Goal: Check status: Check status

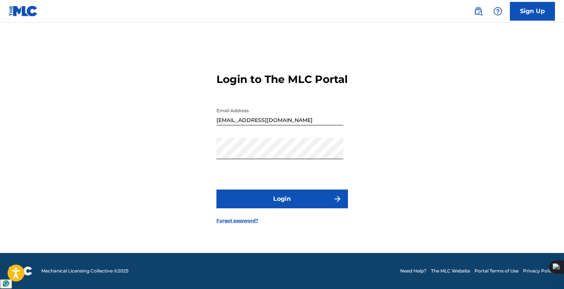
click at [288, 204] on button "Login" at bounding box center [281, 199] width 131 height 19
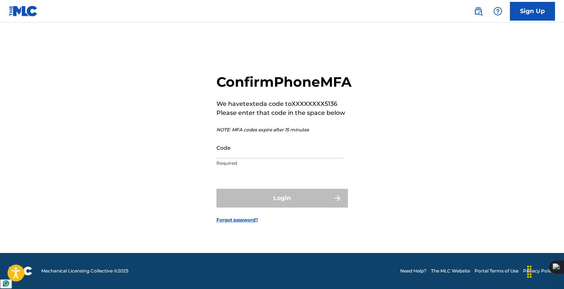
click at [272, 158] on input "Code" at bounding box center [279, 147] width 127 height 21
type input "10017"
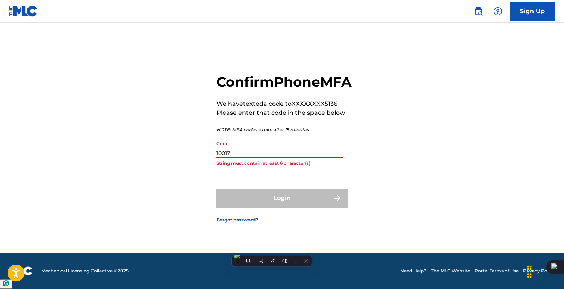
click at [259, 158] on input "10017" at bounding box center [279, 147] width 127 height 21
click at [256, 158] on input "10017" at bounding box center [279, 147] width 127 height 21
paste input "864707"
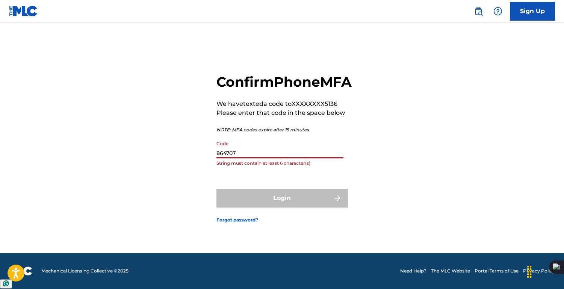
type input "864707"
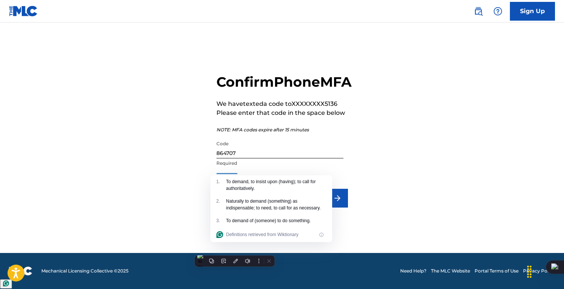
click at [398, 162] on div "Confirm Phone MFA We have texted a code to XXXXXXXX5136 Please enter that code …" at bounding box center [282, 143] width 526 height 222
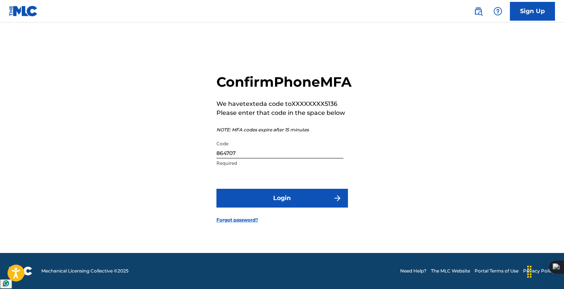
click at [322, 198] on button "Login" at bounding box center [281, 198] width 131 height 19
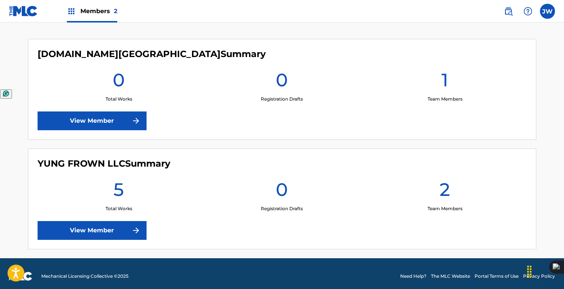
scroll to position [205, 0]
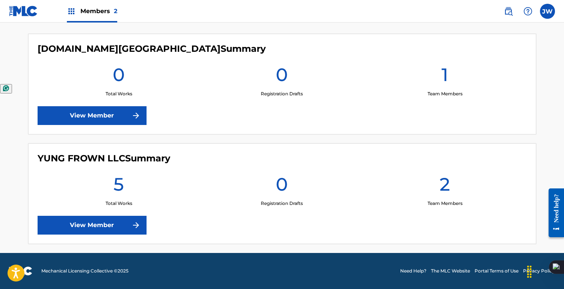
click at [78, 234] on link "View Member" at bounding box center [92, 225] width 109 height 19
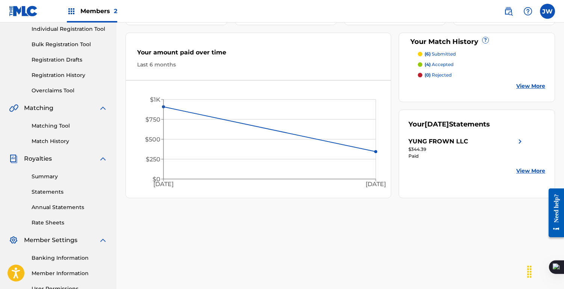
scroll to position [83, 0]
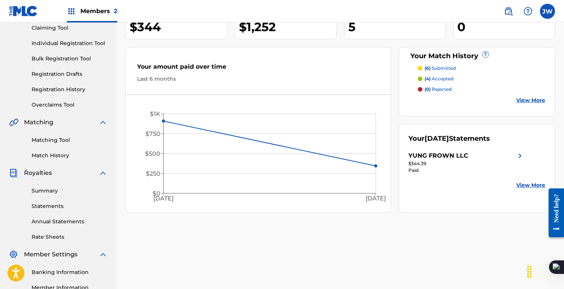
click at [536, 101] on link "View More" at bounding box center [530, 101] width 29 height 8
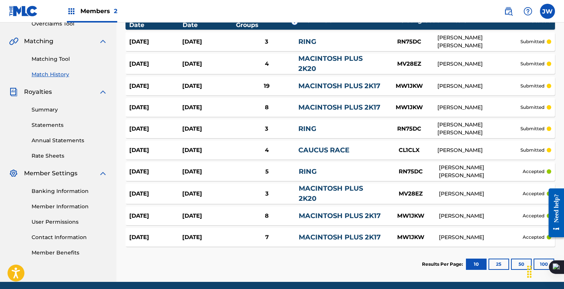
scroll to position [167, 0]
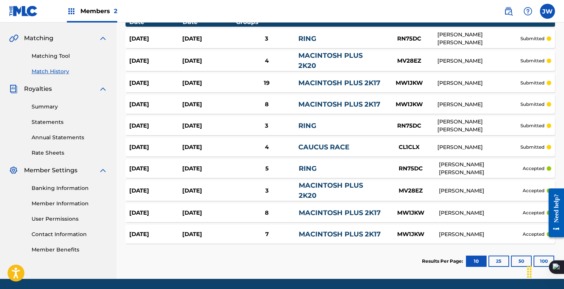
click at [268, 140] on div "[DATE] [DATE] 4 CAUCUS RACE CL1CLX [PERSON_NAME] submitted" at bounding box center [339, 147] width 429 height 19
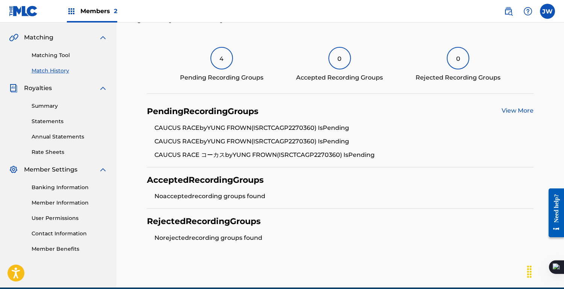
scroll to position [202, 0]
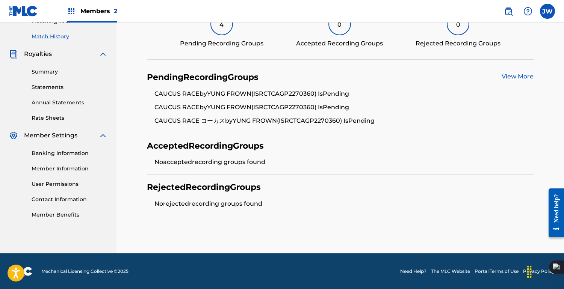
click at [529, 77] on link "View More" at bounding box center [517, 76] width 32 height 7
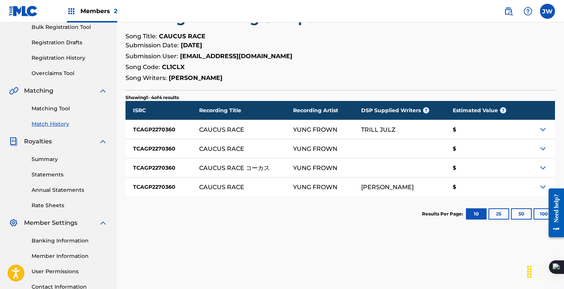
scroll to position [177, 0]
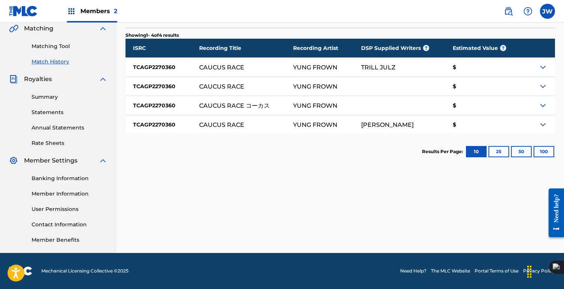
click at [545, 119] on div at bounding box center [538, 124] width 33 height 19
click at [541, 128] on img at bounding box center [542, 124] width 9 height 9
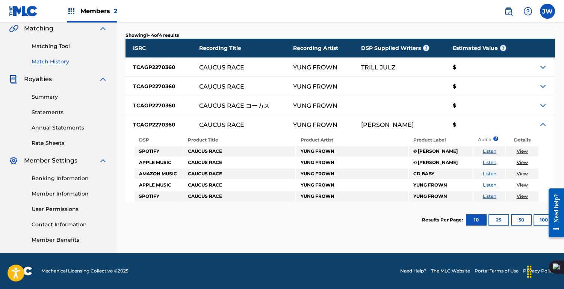
click at [541, 108] on img at bounding box center [542, 105] width 9 height 9
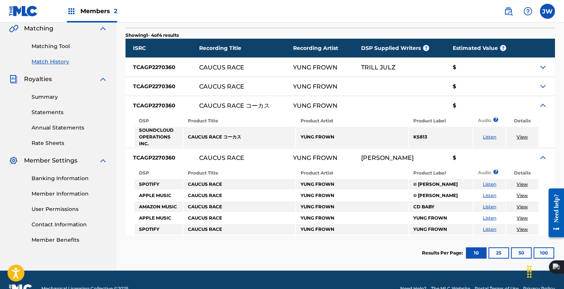
click at [545, 83] on img at bounding box center [542, 86] width 9 height 9
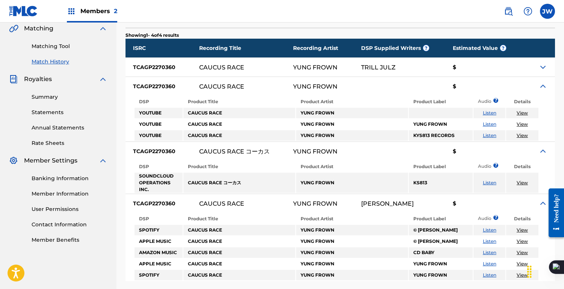
click at [544, 64] on img at bounding box center [542, 67] width 9 height 9
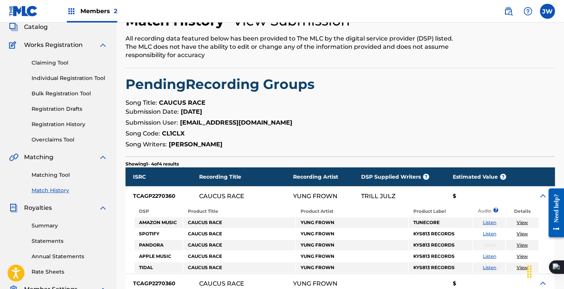
scroll to position [0, 0]
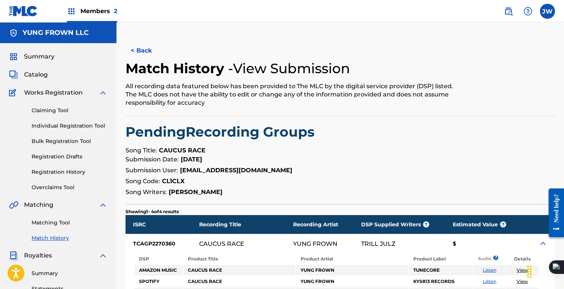
click at [79, 60] on div "Summary" at bounding box center [58, 56] width 98 height 9
click at [30, 57] on span "Summary" at bounding box center [39, 56] width 30 height 9
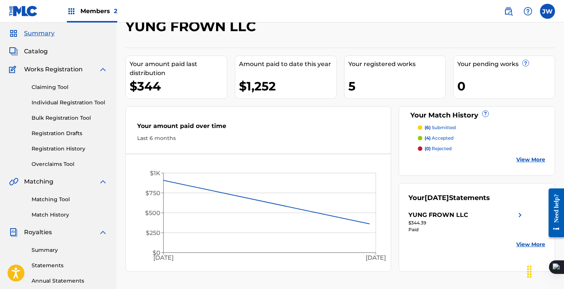
scroll to position [25, 0]
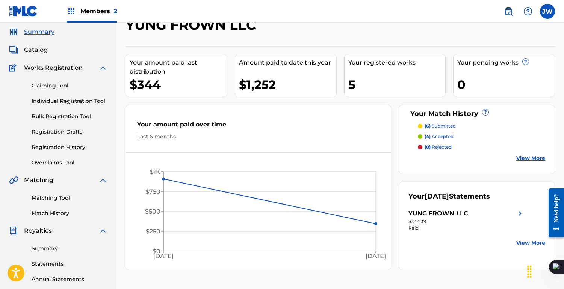
click at [432, 123] on p "(6) submitted" at bounding box center [439, 126] width 31 height 7
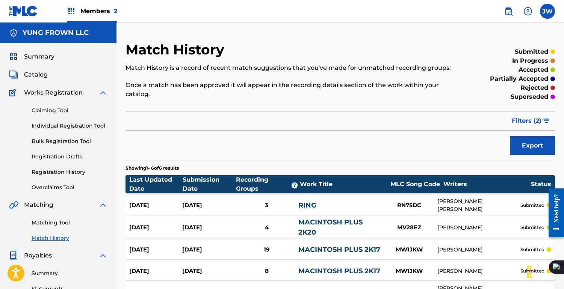
click at [524, 120] on span "Filters ( 2 )" at bounding box center [527, 120] width 30 height 9
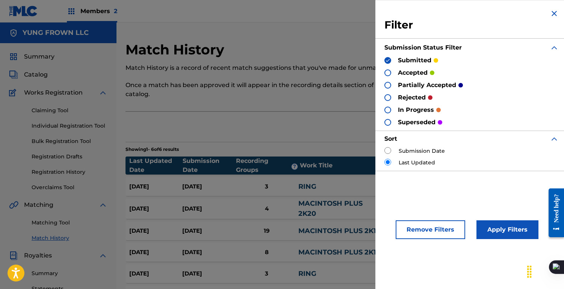
click at [388, 74] on div at bounding box center [387, 72] width 7 height 7
click at [388, 84] on div at bounding box center [387, 85] width 7 height 7
click at [388, 96] on div at bounding box center [387, 97] width 7 height 7
click at [388, 110] on div at bounding box center [387, 110] width 7 height 7
click at [387, 121] on div at bounding box center [387, 122] width 7 height 7
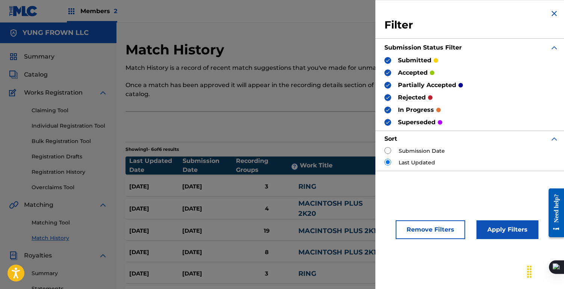
click at [508, 228] on button "Apply Filters" at bounding box center [507, 229] width 62 height 19
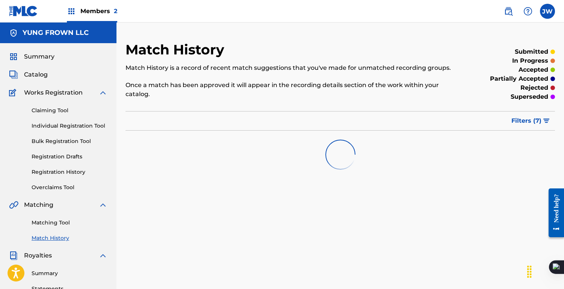
click at [535, 121] on span "Filters ( 7 )" at bounding box center [526, 120] width 30 height 9
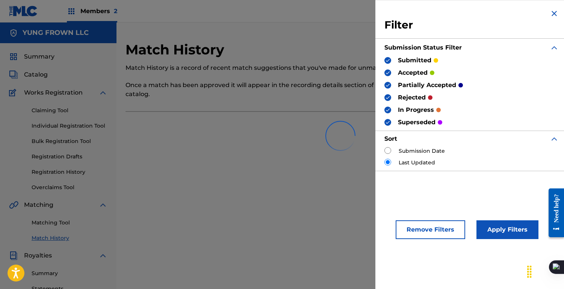
click at [321, 97] on p "Once a match has been approved it will appear in the recording details section …" at bounding box center [290, 90] width 331 height 18
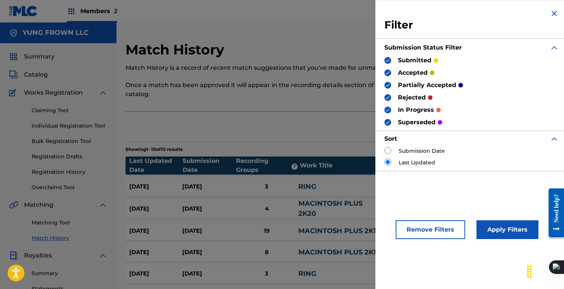
click at [554, 19] on h3 "Filter" at bounding box center [471, 25] width 174 height 14
click at [553, 15] on img at bounding box center [553, 13] width 9 height 9
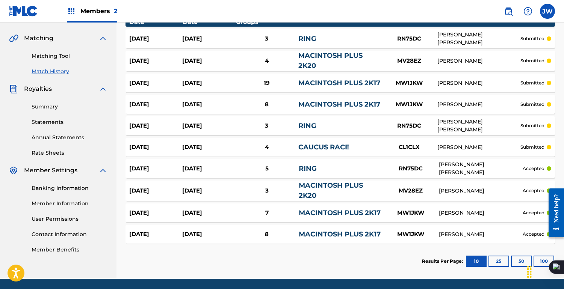
scroll to position [155, 0]
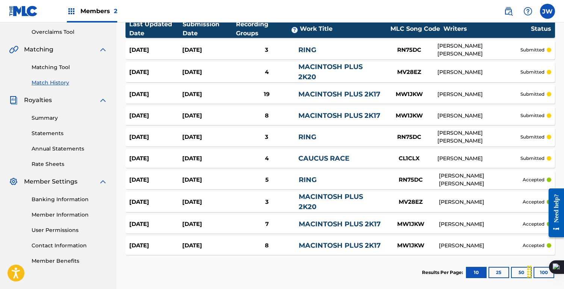
click at [455, 44] on div "[DATE] [DATE] 3 RING RN75DC [PERSON_NAME] [PERSON_NAME] submitted" at bounding box center [339, 50] width 429 height 19
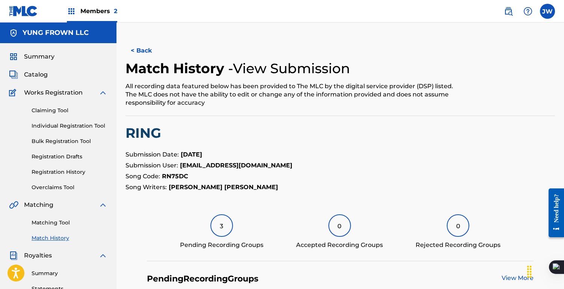
click at [145, 50] on button "< Back" at bounding box center [147, 50] width 45 height 19
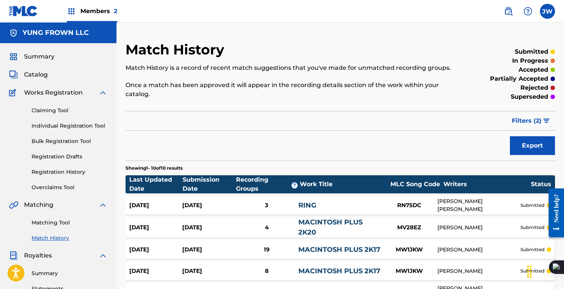
click at [26, 75] on span "Catalog" at bounding box center [36, 74] width 24 height 9
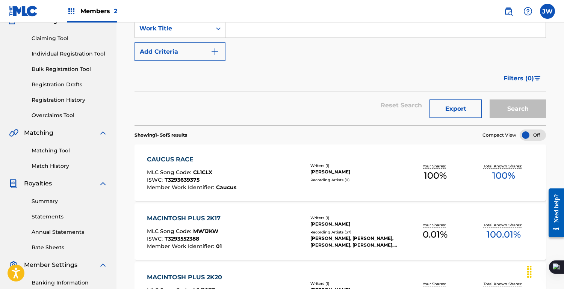
scroll to position [72, 0]
